Goal: Information Seeking & Learning: Learn about a topic

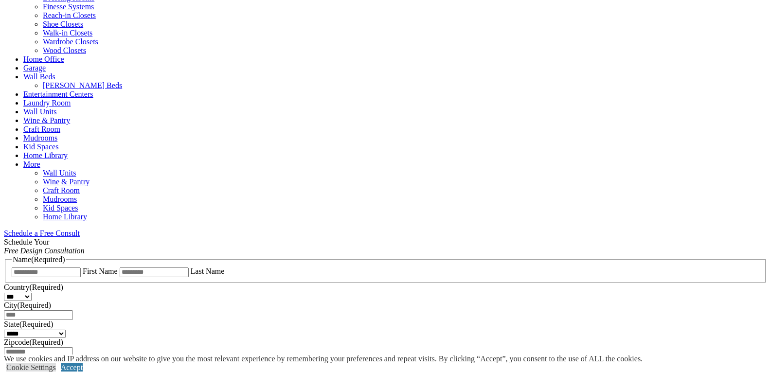
scroll to position [438, 0]
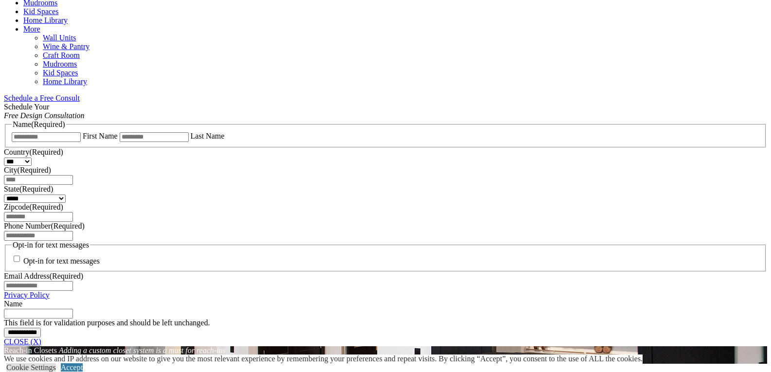
drag, startPoint x: 347, startPoint y: 176, endPoint x: 347, endPoint y: 181, distance: 5.3
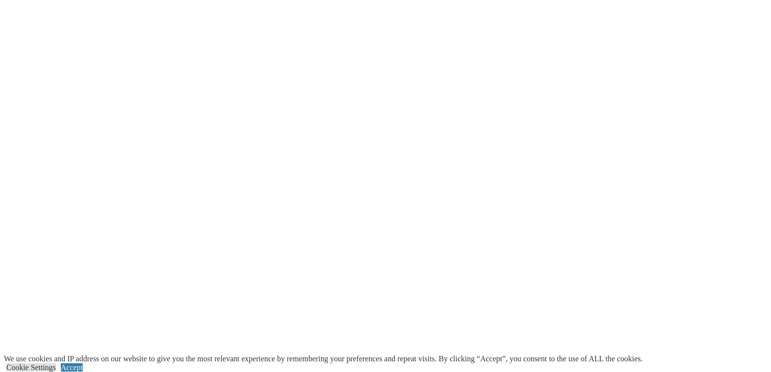
scroll to position [1848, 0]
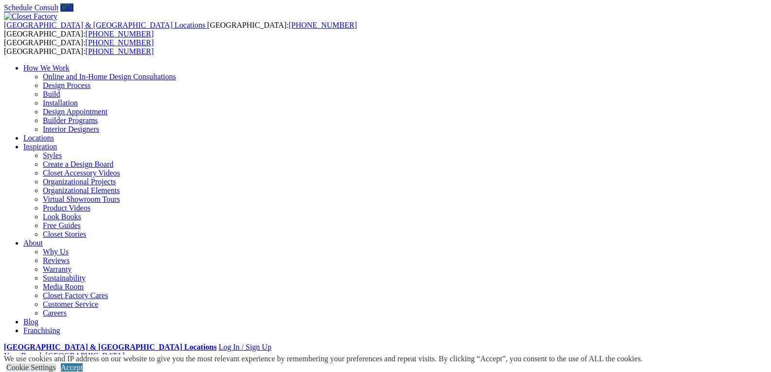
scroll to position [49, 0]
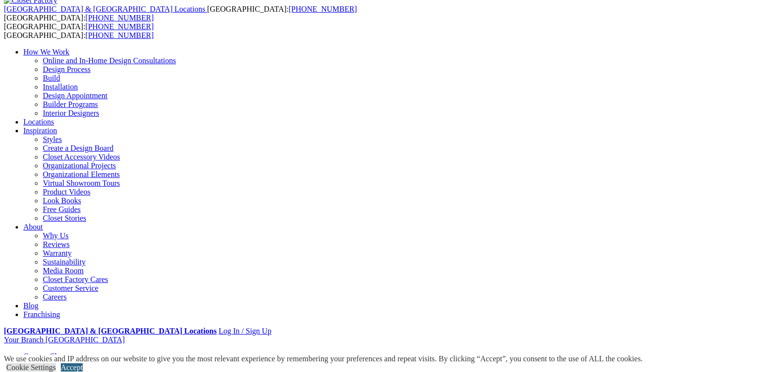
click at [83, 363] on link "Accept" at bounding box center [72, 367] width 22 height 8
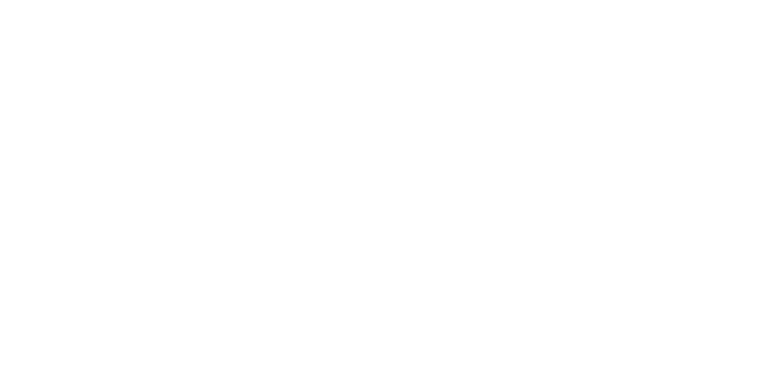
scroll to position [2139, 0]
